Goal: Download file/media

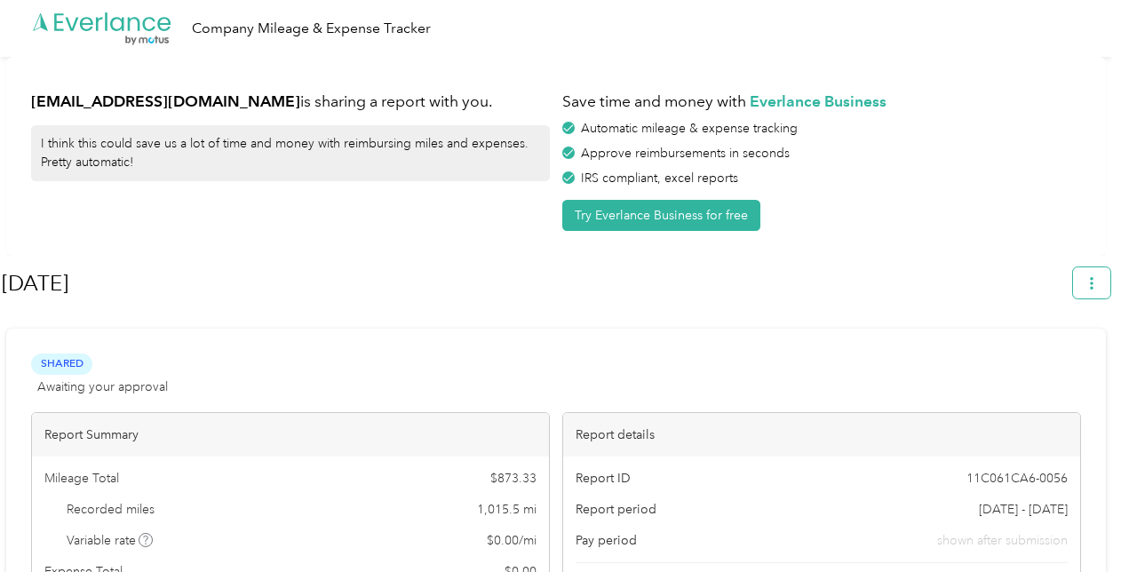
click at [1098, 283] on icon "button" at bounding box center [1091, 283] width 12 height 12
click at [1056, 357] on span "Download" at bounding box center [1050, 366] width 59 height 19
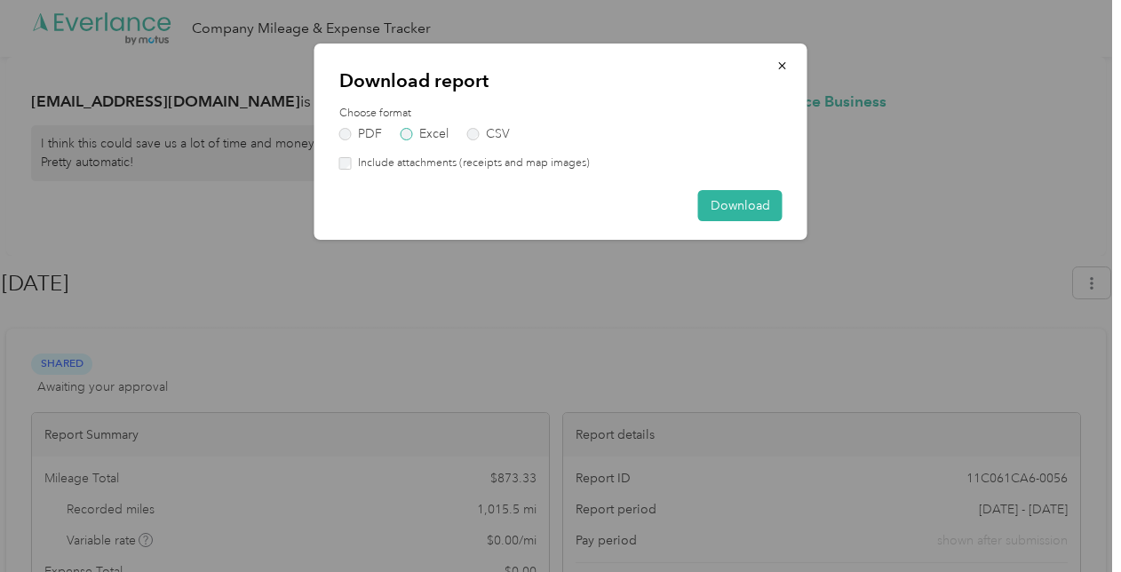
click at [409, 131] on label "Excel" at bounding box center [425, 134] width 48 height 12
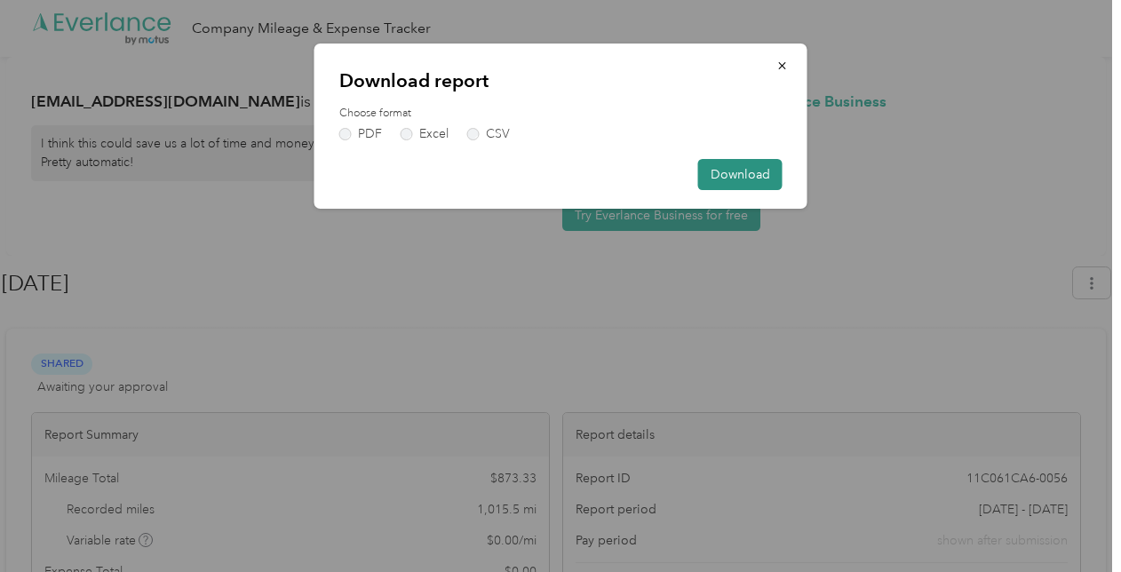
click at [732, 174] on button "Download" at bounding box center [740, 174] width 84 height 31
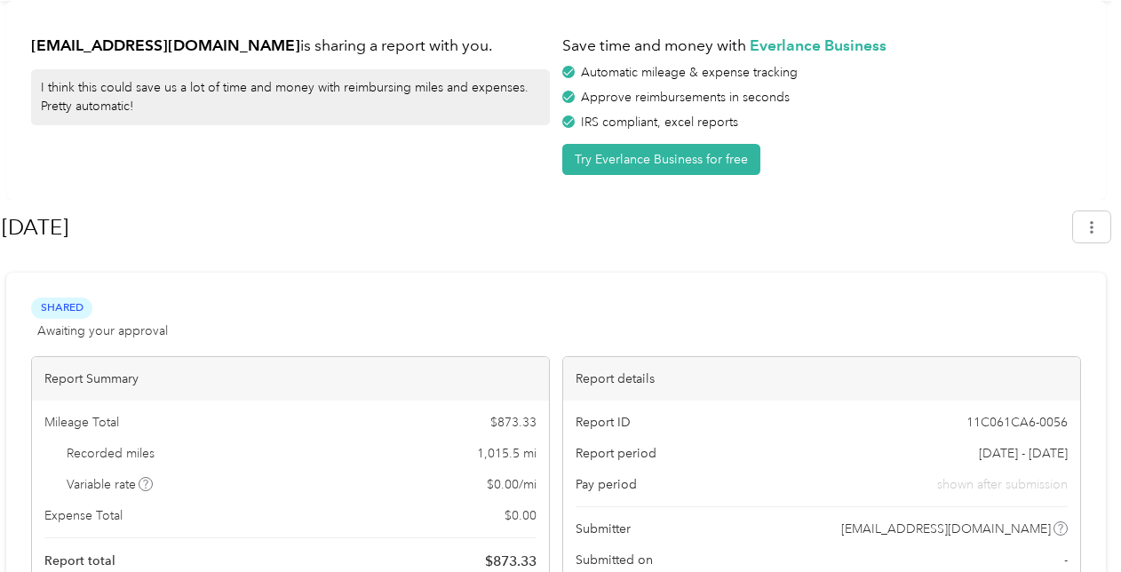
scroll to position [178, 0]
